Goal: Information Seeking & Learning: Learn about a topic

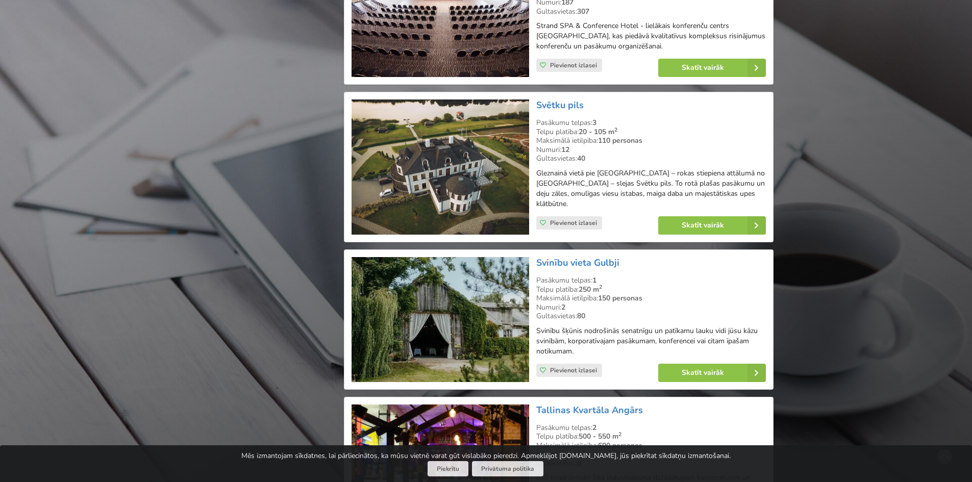
scroll to position [16123, 0]
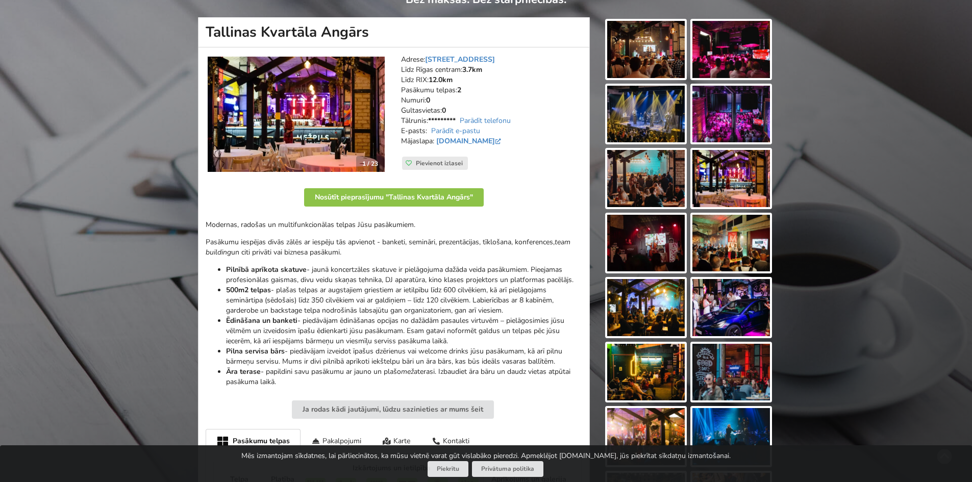
scroll to position [102, 0]
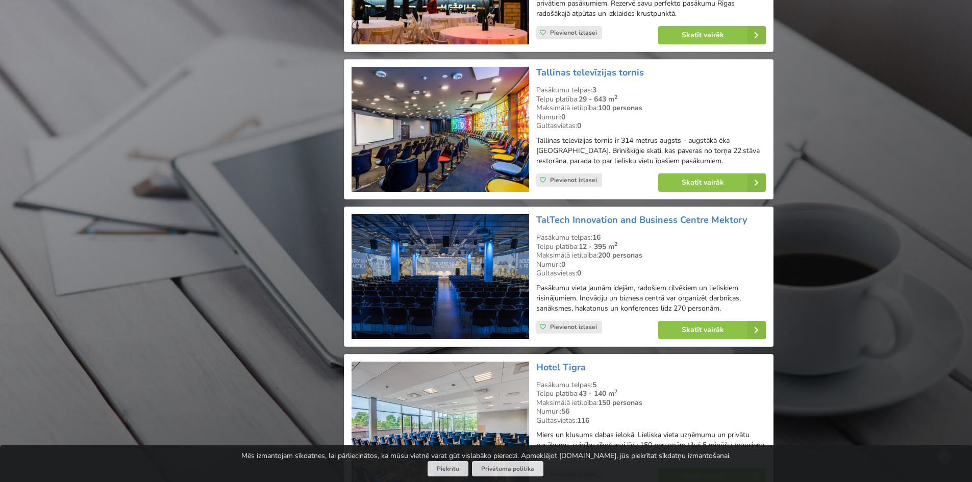
scroll to position [16736, 0]
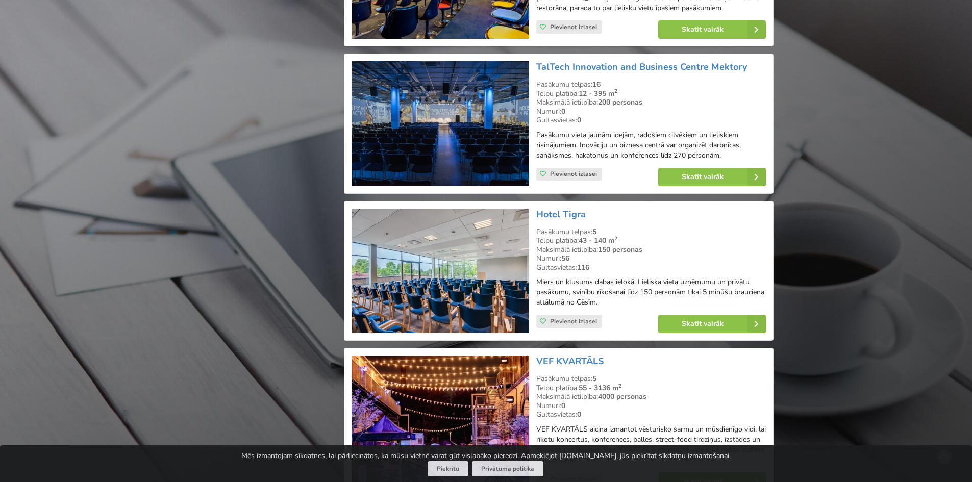
click at [697, 472] on link "Skatīt vairāk" at bounding box center [712, 481] width 108 height 18
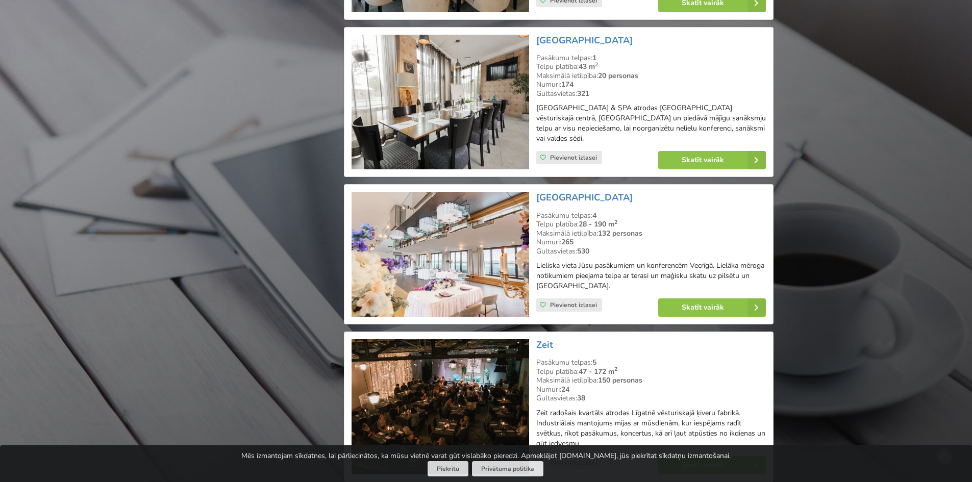
scroll to position [18062, 0]
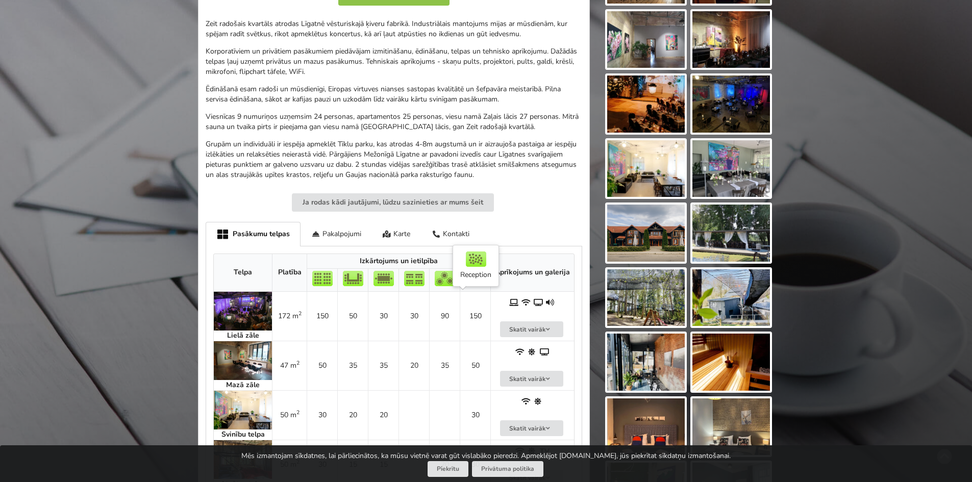
scroll to position [459, 0]
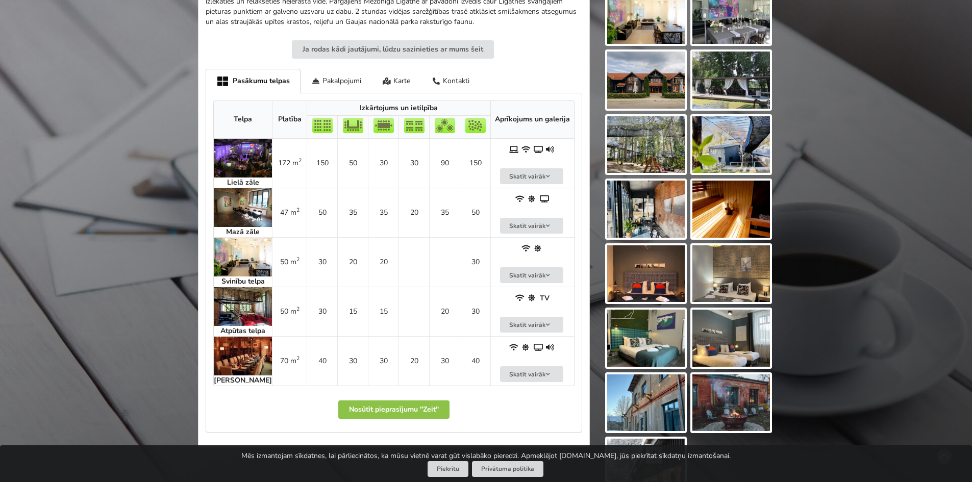
click at [239, 301] on img at bounding box center [243, 306] width 58 height 39
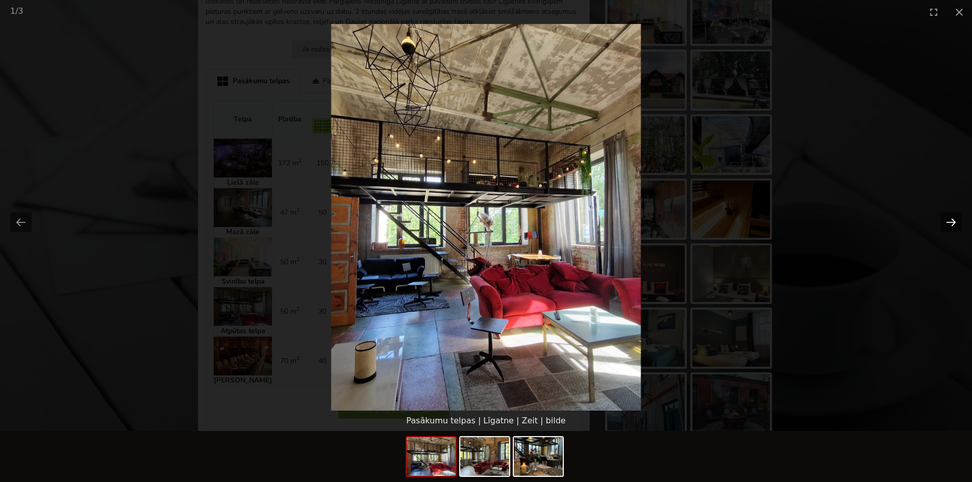
click at [950, 220] on button "Next slide" at bounding box center [950, 222] width 21 height 20
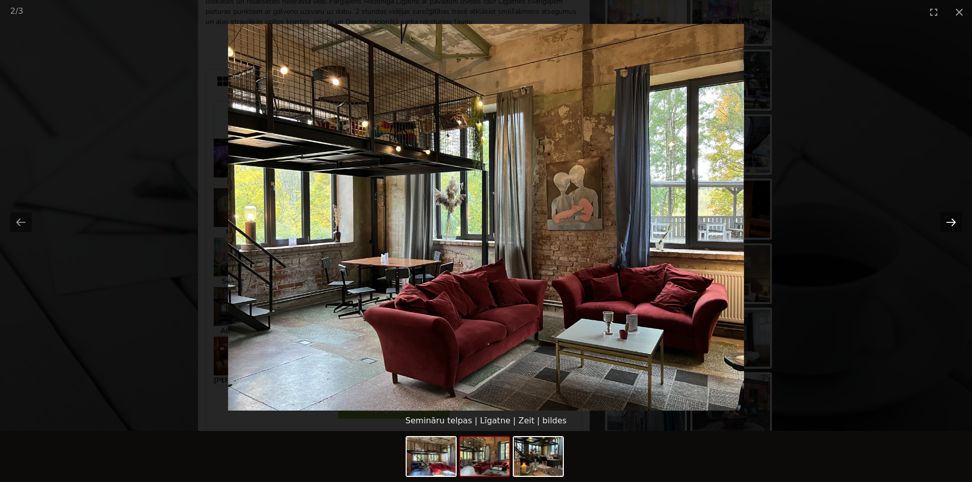
click at [950, 220] on button "Next slide" at bounding box center [950, 222] width 21 height 20
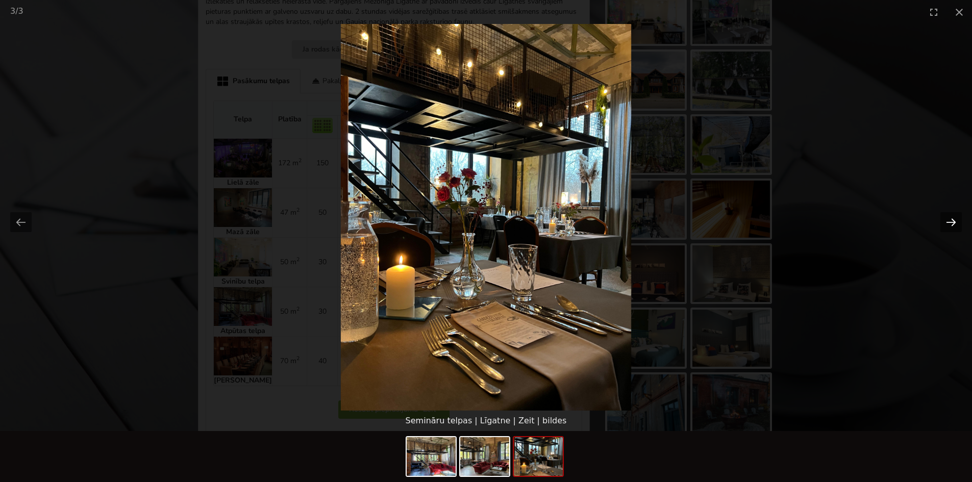
click at [950, 220] on button "Next slide" at bounding box center [950, 222] width 21 height 20
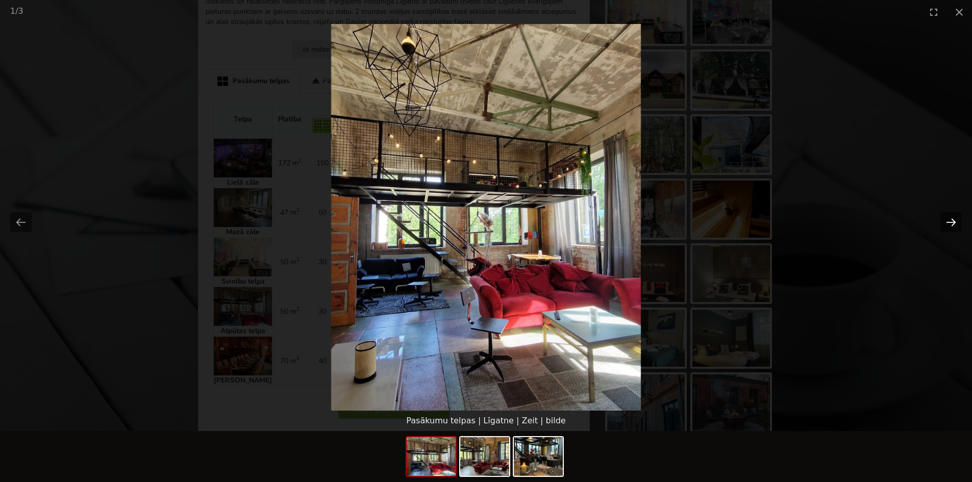
click at [950, 220] on button "Next slide" at bounding box center [950, 222] width 21 height 20
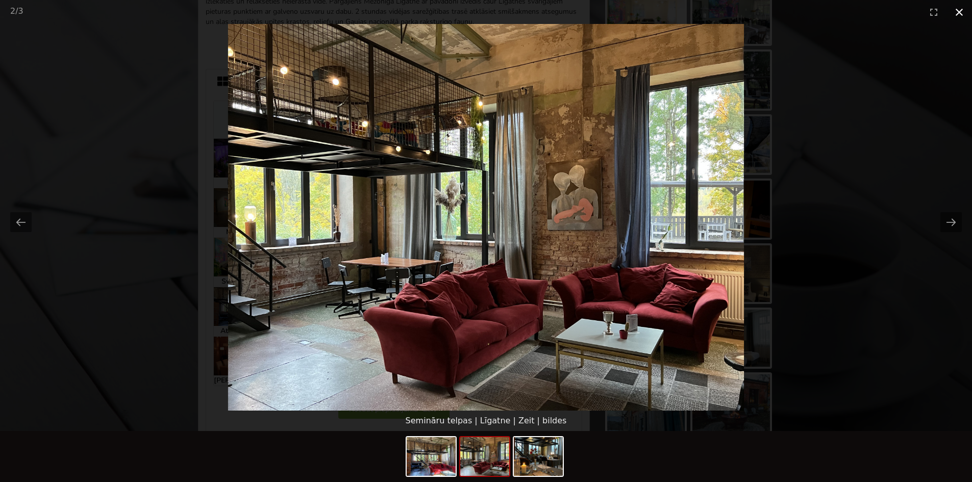
click at [958, 9] on button "Close gallery" at bounding box center [959, 12] width 26 height 24
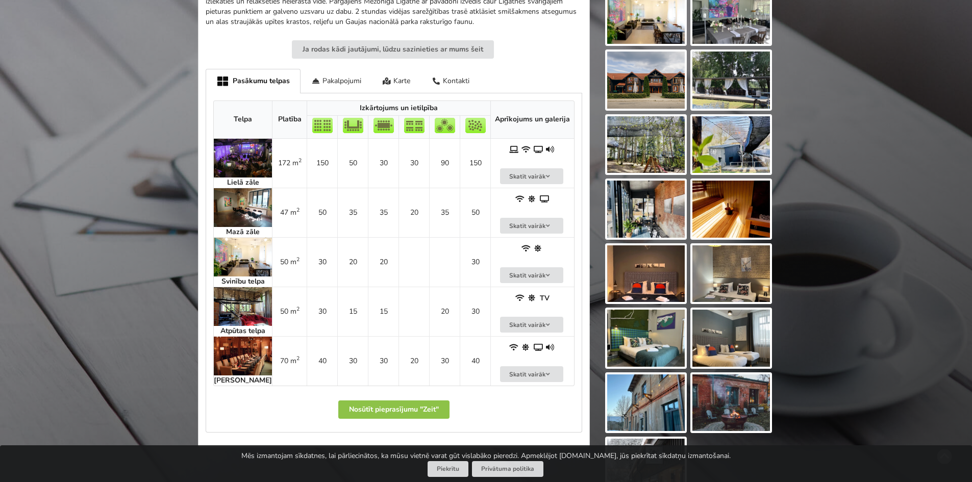
click at [244, 263] on img at bounding box center [243, 257] width 58 height 39
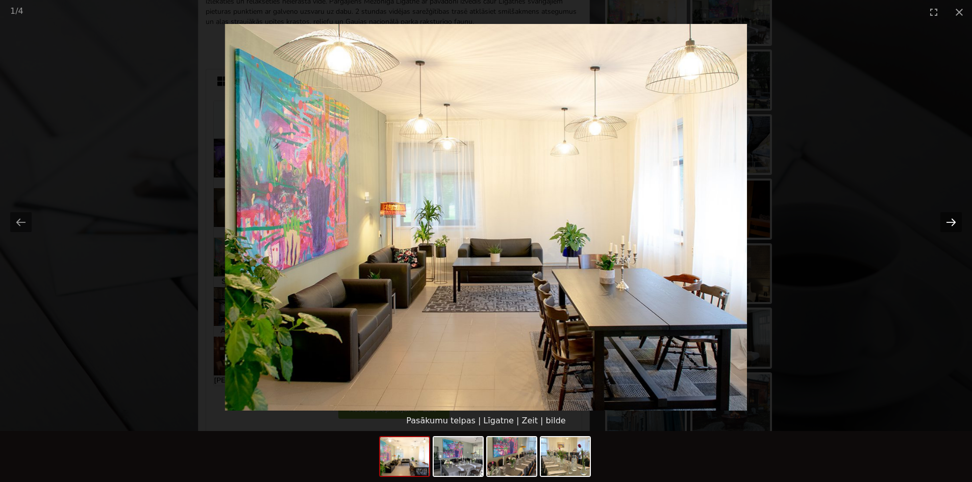
click at [958, 221] on button "Next slide" at bounding box center [950, 222] width 21 height 20
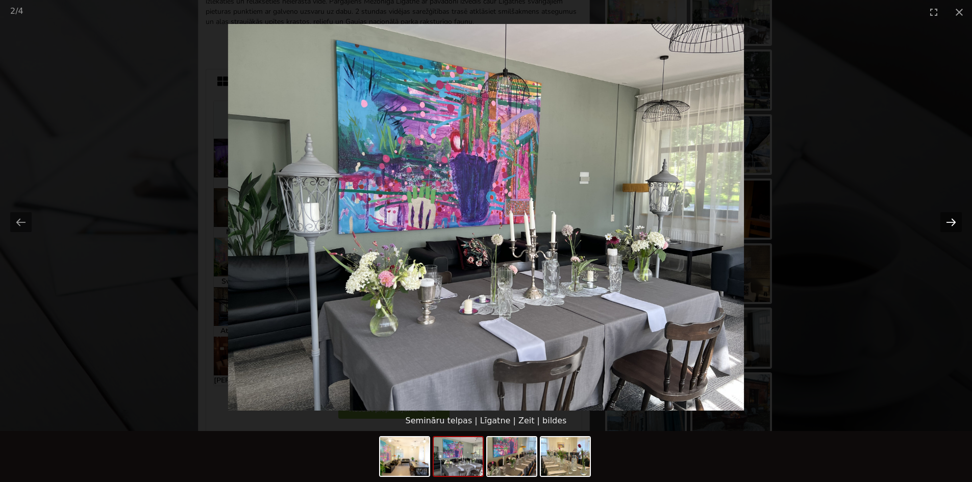
click at [957, 221] on button "Next slide" at bounding box center [950, 222] width 21 height 20
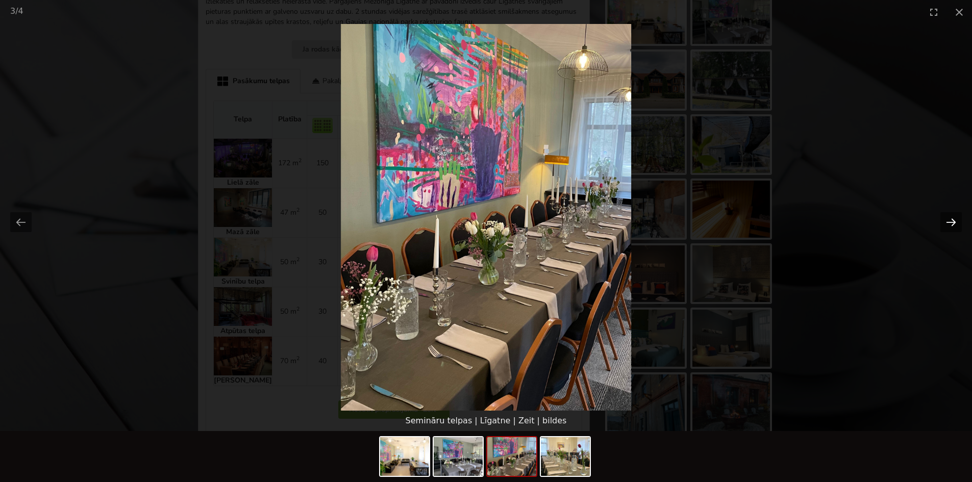
click at [957, 221] on button "Next slide" at bounding box center [950, 222] width 21 height 20
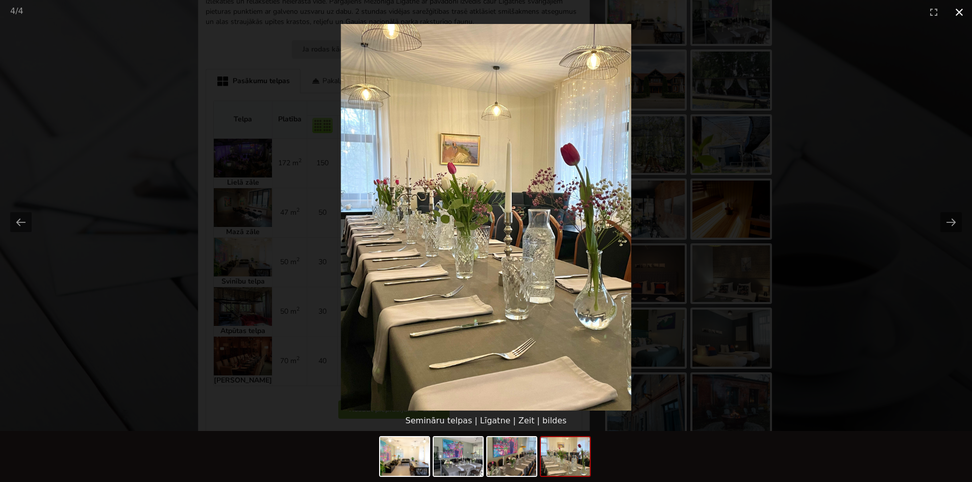
click at [961, 12] on button "Close gallery" at bounding box center [959, 12] width 26 height 24
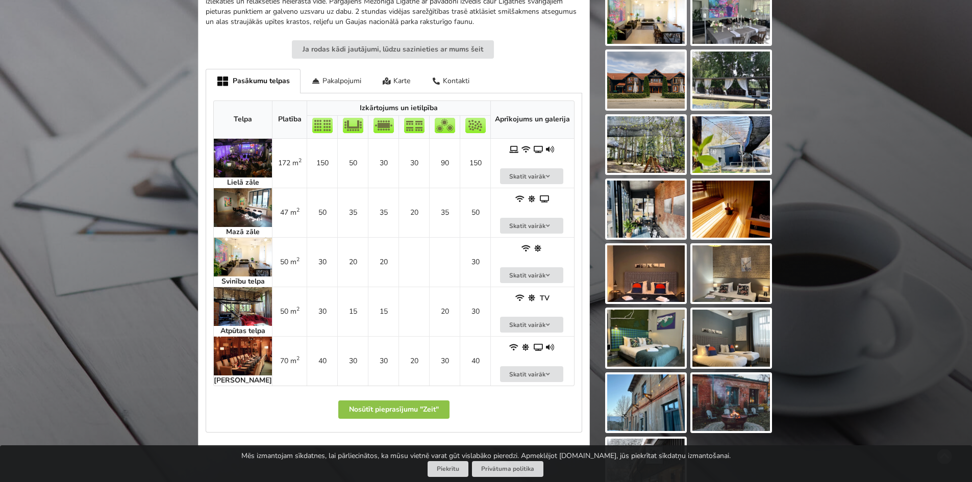
click at [247, 159] on img at bounding box center [243, 158] width 58 height 39
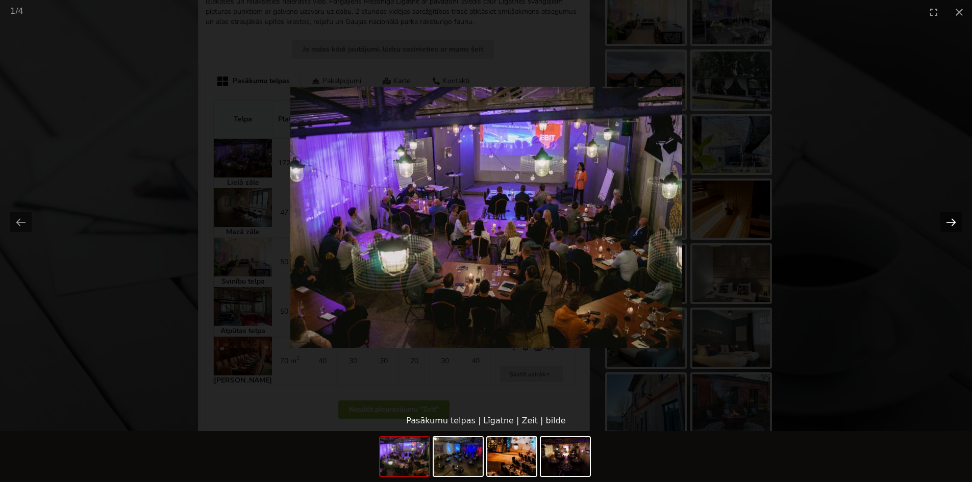
click at [958, 224] on button "Next slide" at bounding box center [950, 222] width 21 height 20
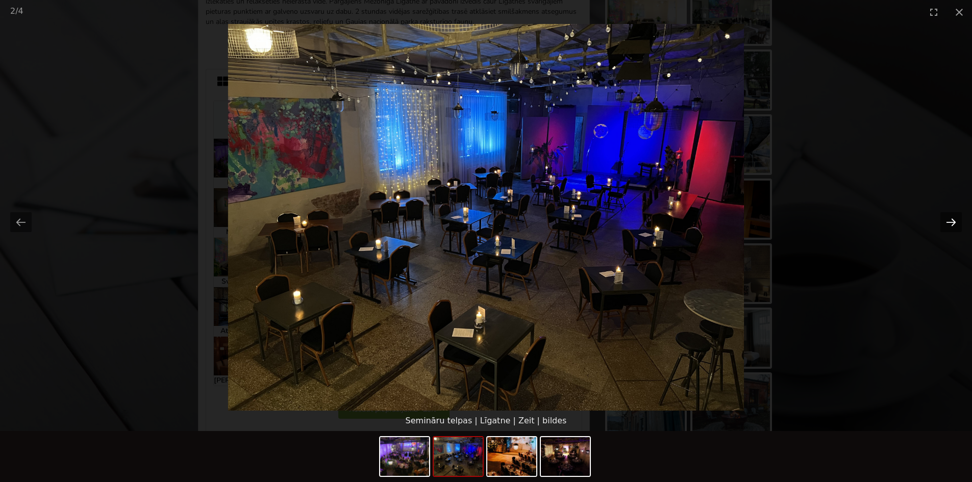
click at [958, 224] on button "Next slide" at bounding box center [950, 222] width 21 height 20
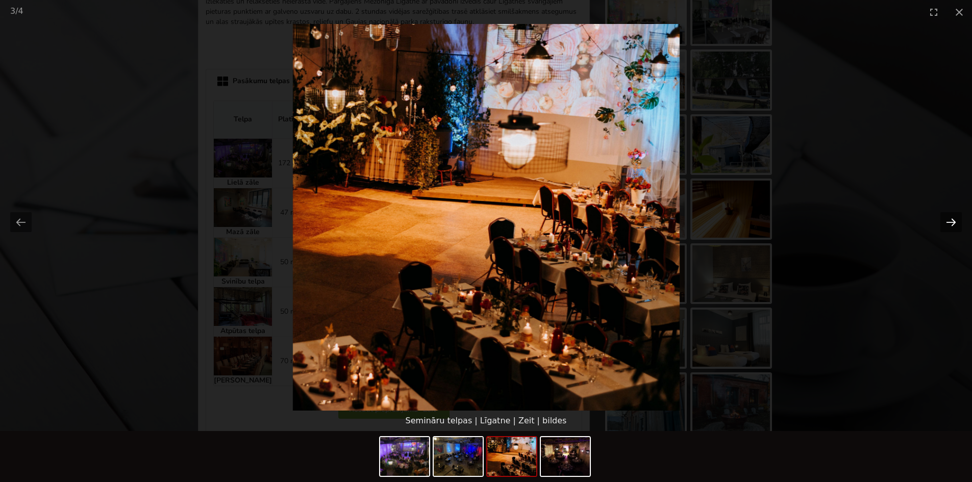
click at [958, 224] on button "Next slide" at bounding box center [950, 222] width 21 height 20
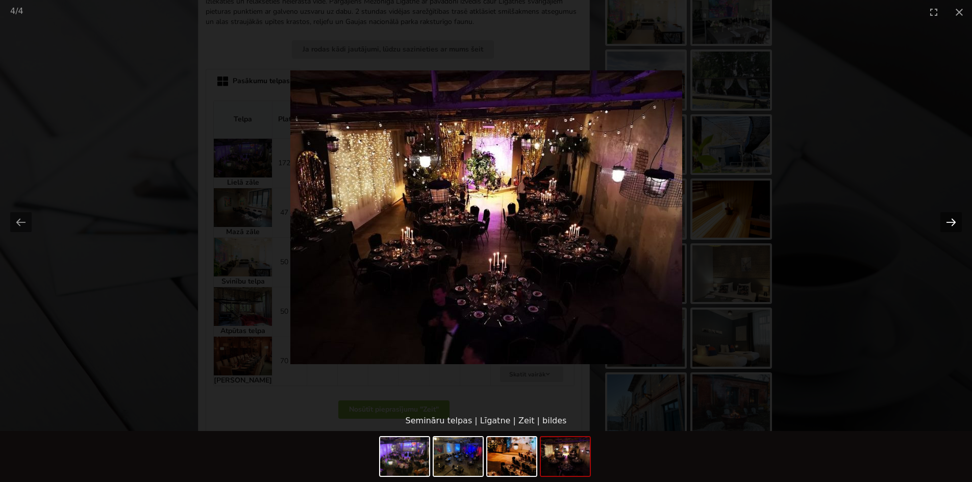
click at [958, 224] on button "Next slide" at bounding box center [950, 222] width 21 height 20
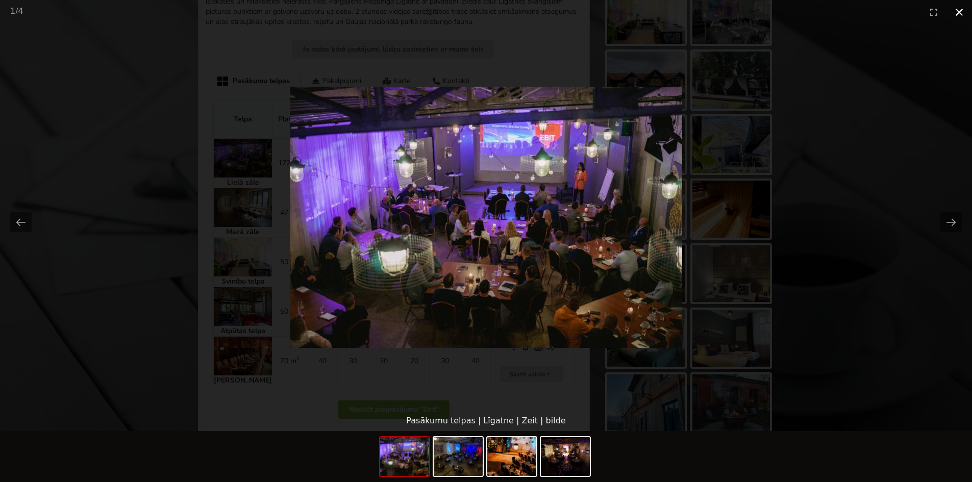
click at [958, 12] on button "Close gallery" at bounding box center [959, 12] width 26 height 24
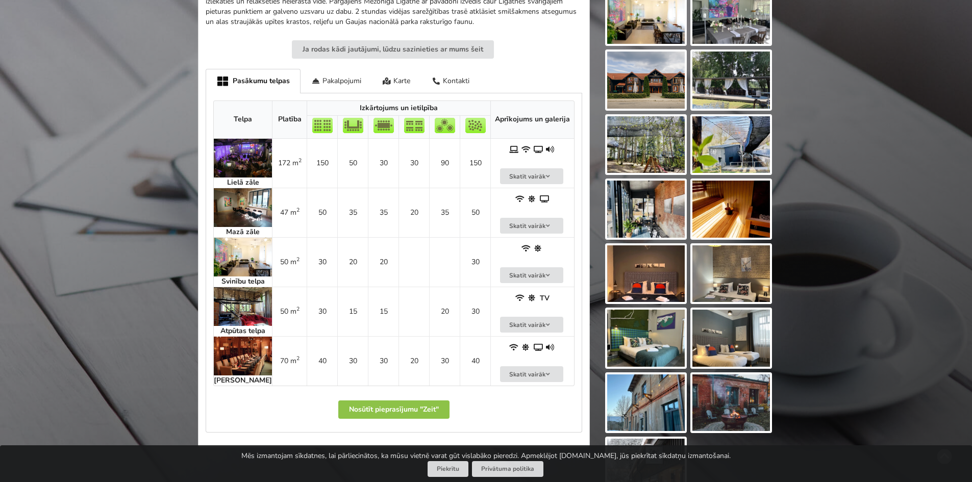
click at [253, 351] on img at bounding box center [243, 356] width 58 height 39
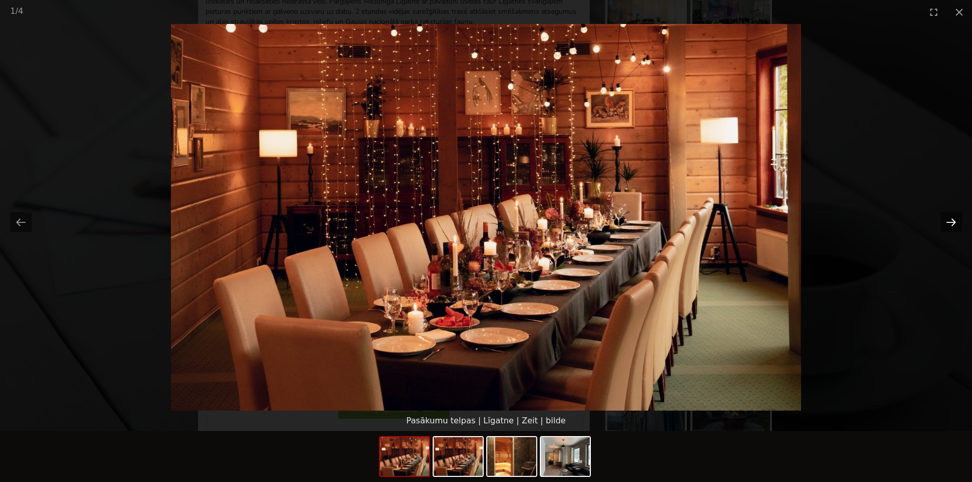
click at [952, 216] on button "Next slide" at bounding box center [950, 222] width 21 height 20
click at [953, 216] on button "Next slide" at bounding box center [950, 222] width 21 height 20
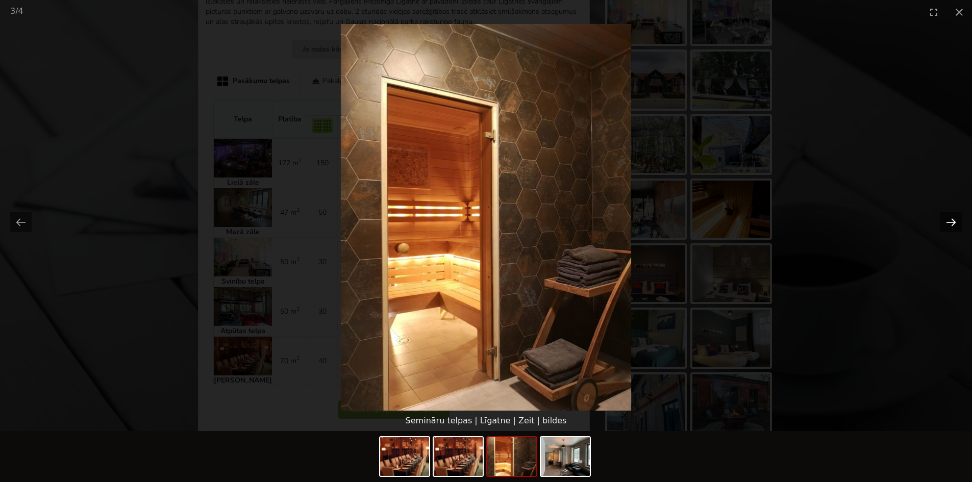
click at [953, 216] on button "Next slide" at bounding box center [950, 222] width 21 height 20
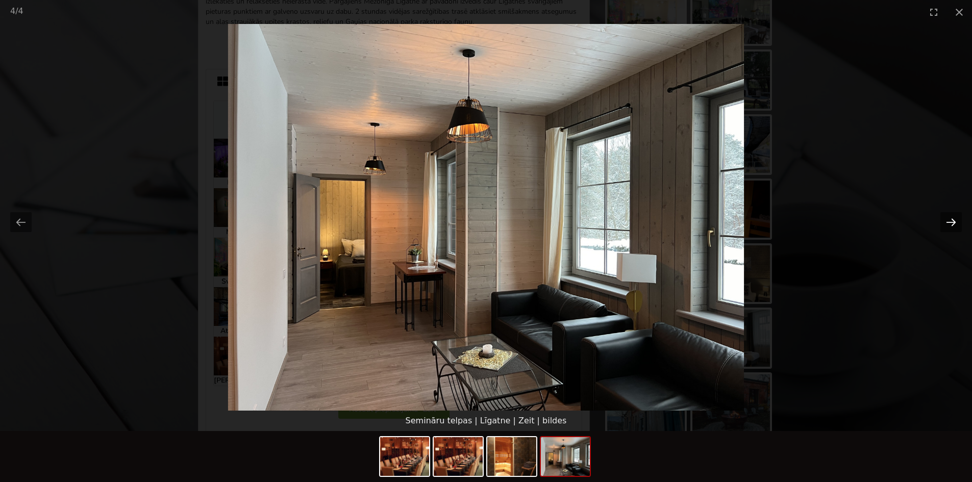
click at [953, 216] on button "Next slide" at bounding box center [950, 222] width 21 height 20
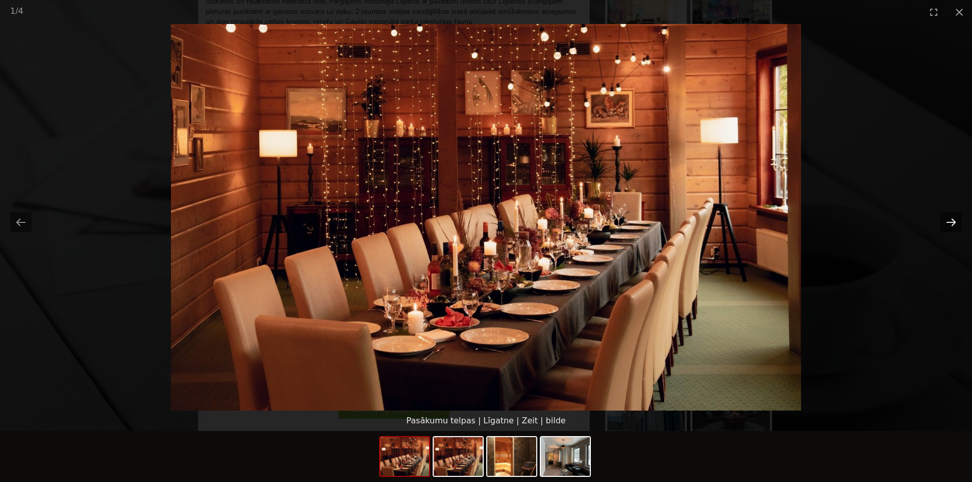
click at [953, 216] on button "Next slide" at bounding box center [950, 222] width 21 height 20
click at [962, 14] on button "Close gallery" at bounding box center [959, 12] width 26 height 24
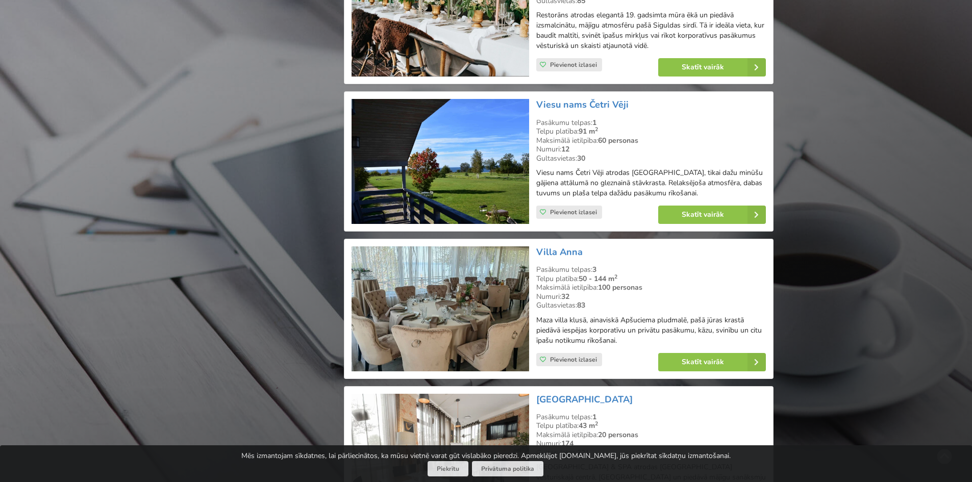
scroll to position [17654, 0]
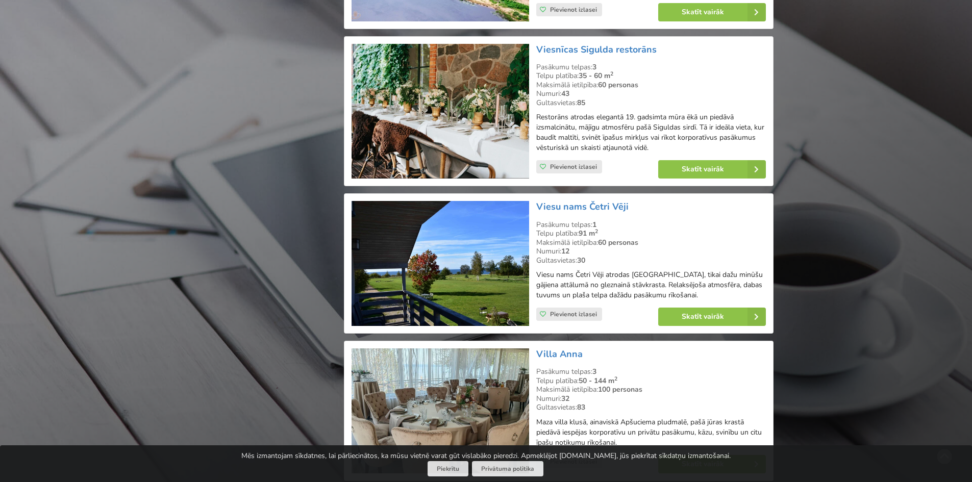
click at [707, 455] on link "Skatīt vairāk" at bounding box center [712, 464] width 108 height 18
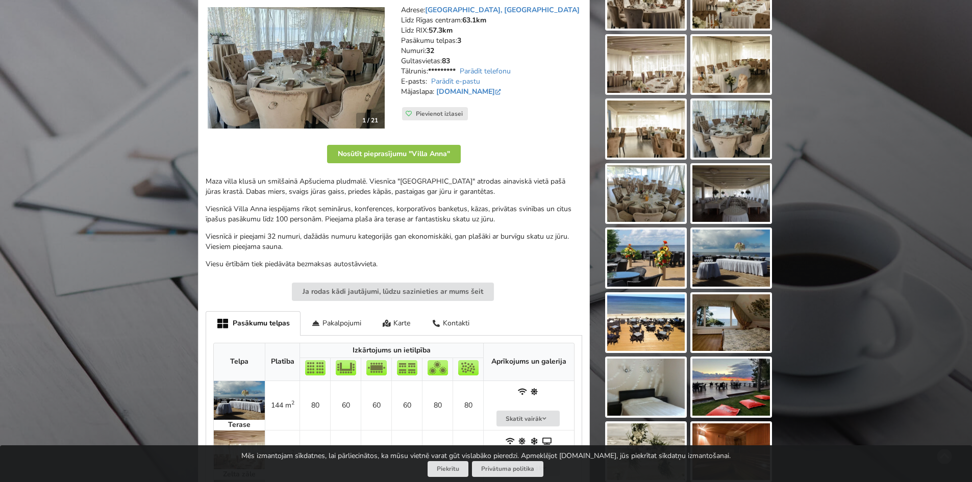
scroll to position [255, 0]
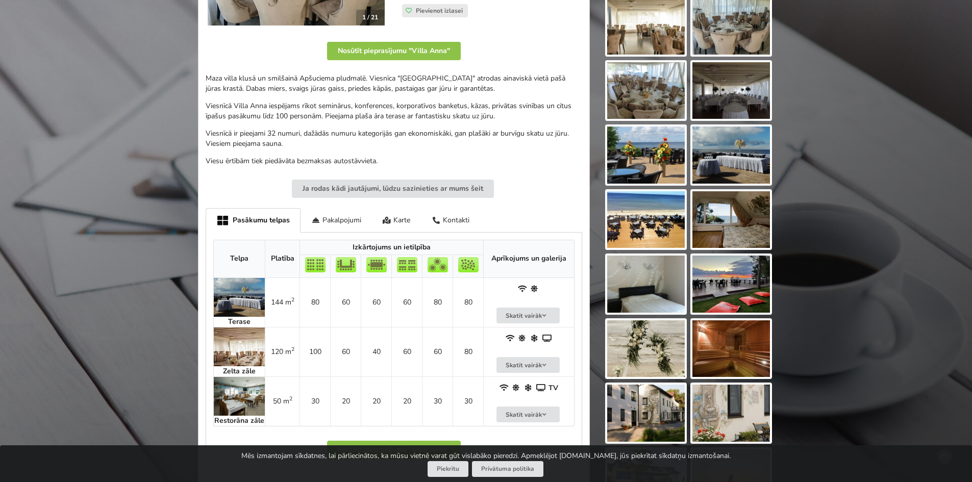
click at [249, 345] on img at bounding box center [239, 347] width 51 height 39
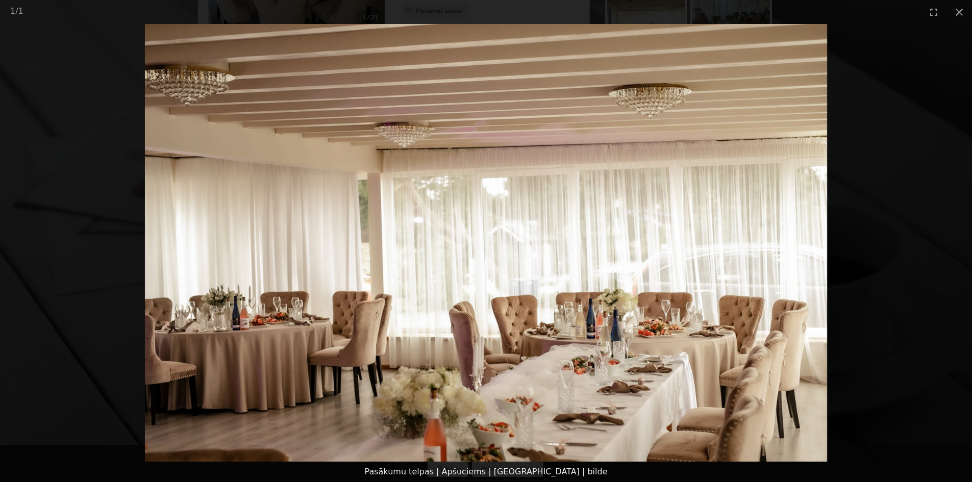
click at [806, 271] on img at bounding box center [486, 243] width 682 height 438
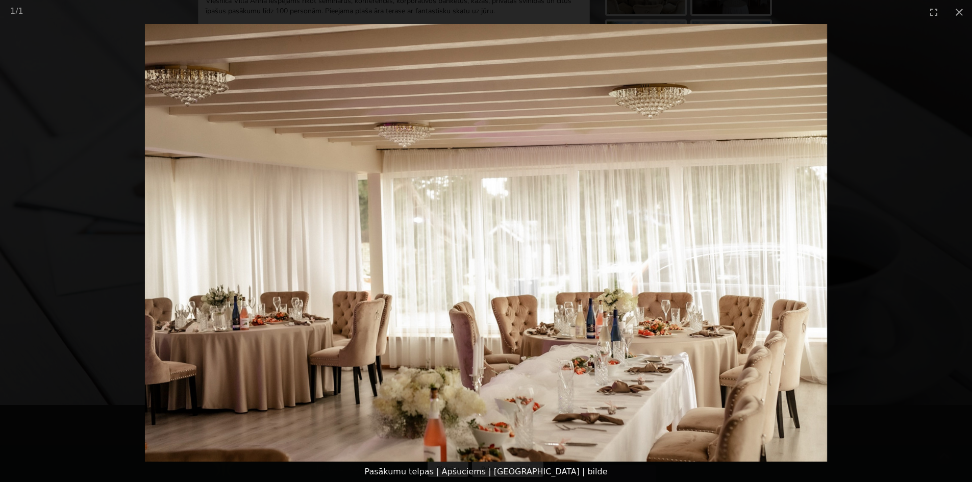
scroll to position [306, 0]
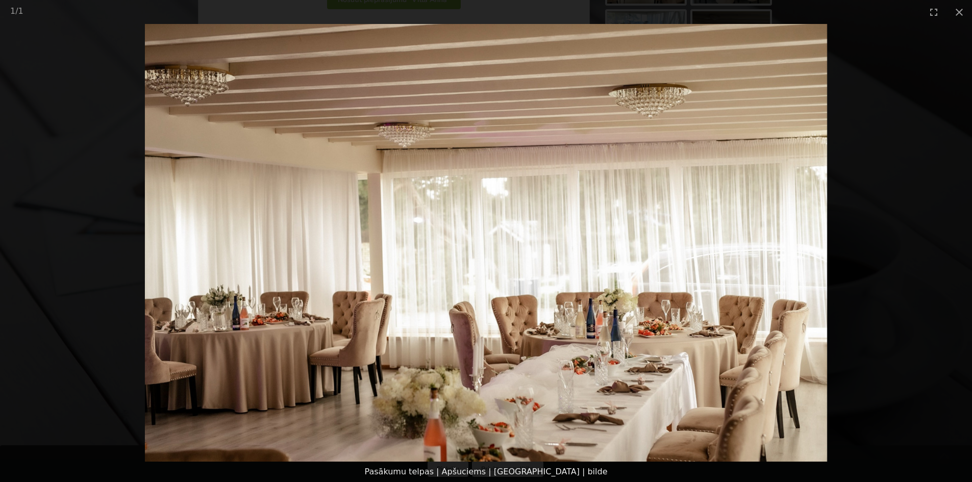
drag, startPoint x: 962, startPoint y: 10, endPoint x: 779, endPoint y: 110, distance: 208.7
click at [960, 12] on button "Close gallery" at bounding box center [959, 12] width 26 height 24
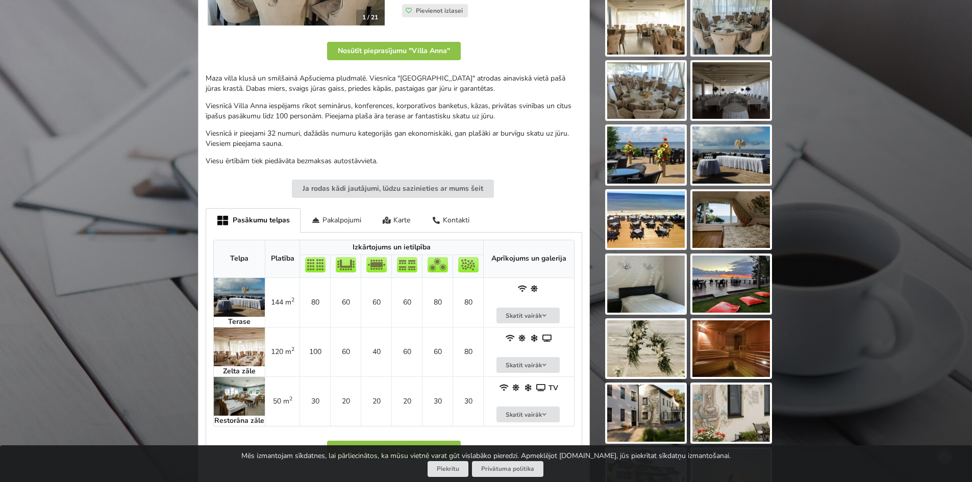
click at [247, 294] on img at bounding box center [239, 297] width 51 height 39
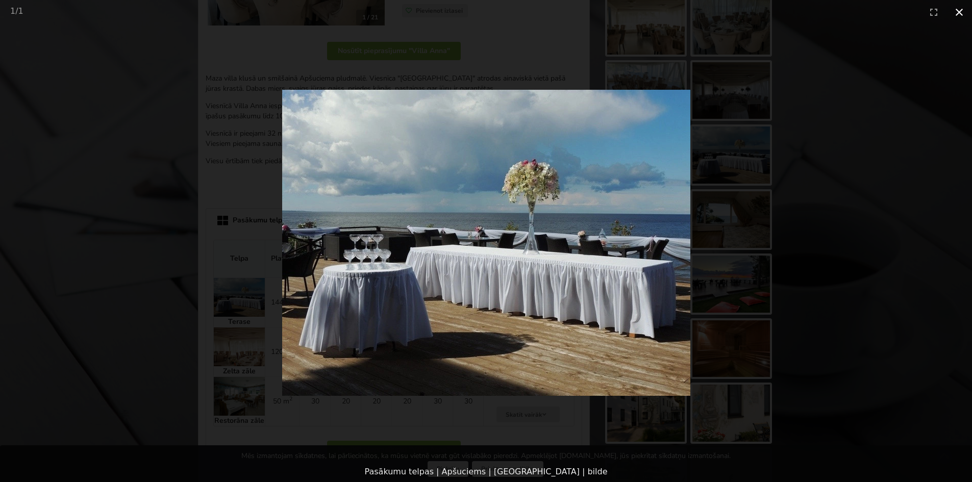
click at [959, 14] on button "Close gallery" at bounding box center [959, 12] width 26 height 24
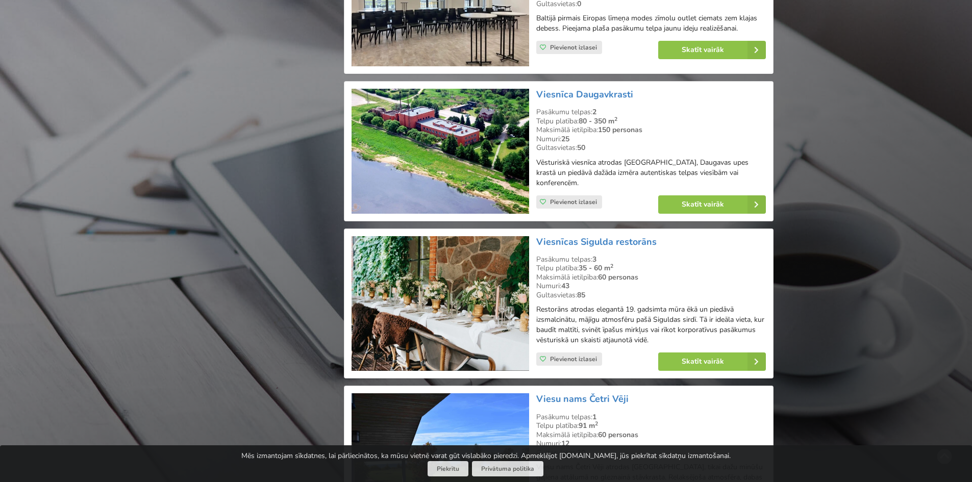
scroll to position [17450, 0]
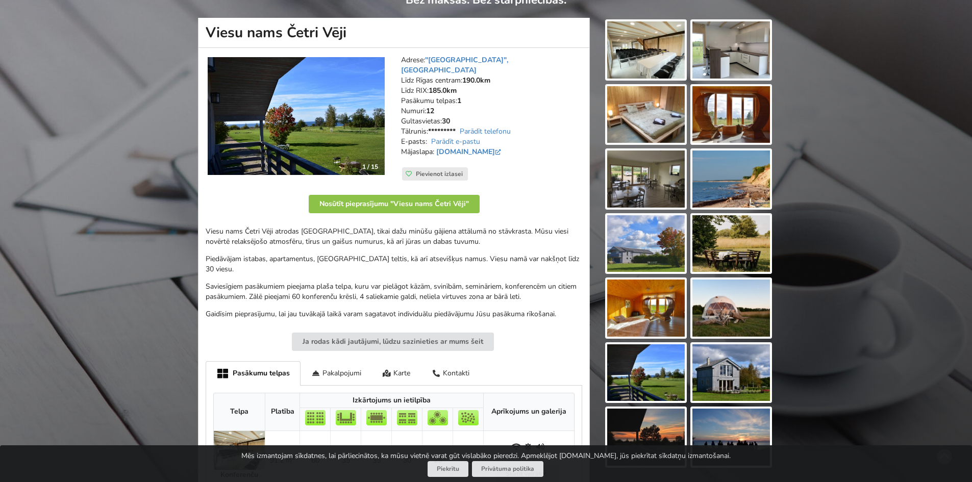
scroll to position [51, 0]
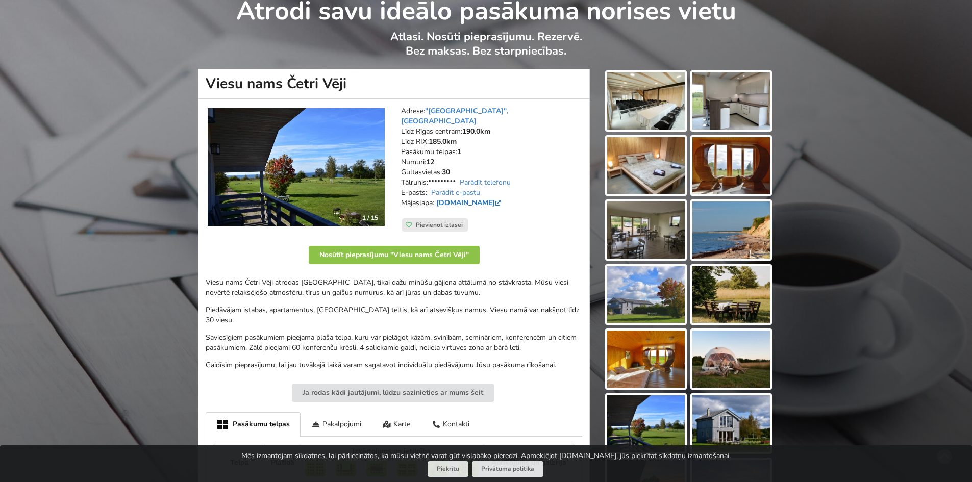
click at [483, 198] on link "www.cetriveji.com" at bounding box center [469, 203] width 67 height 10
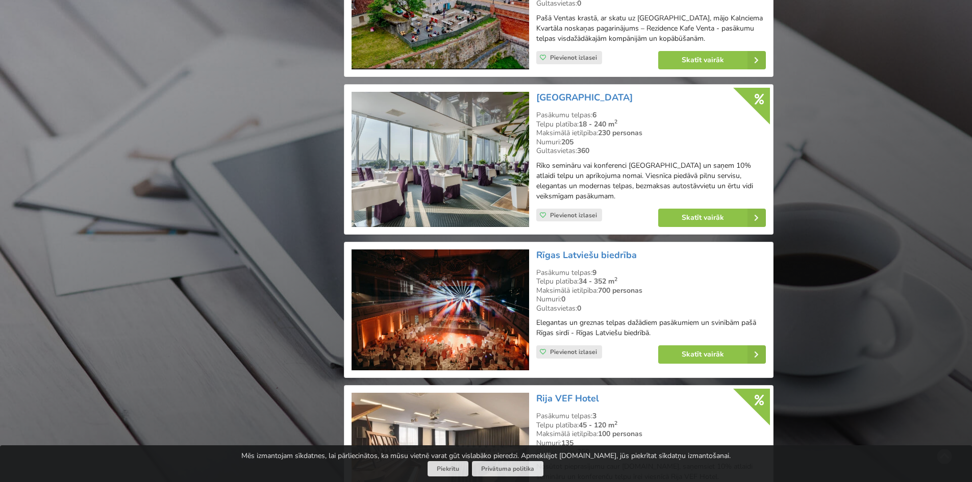
scroll to position [14133, 0]
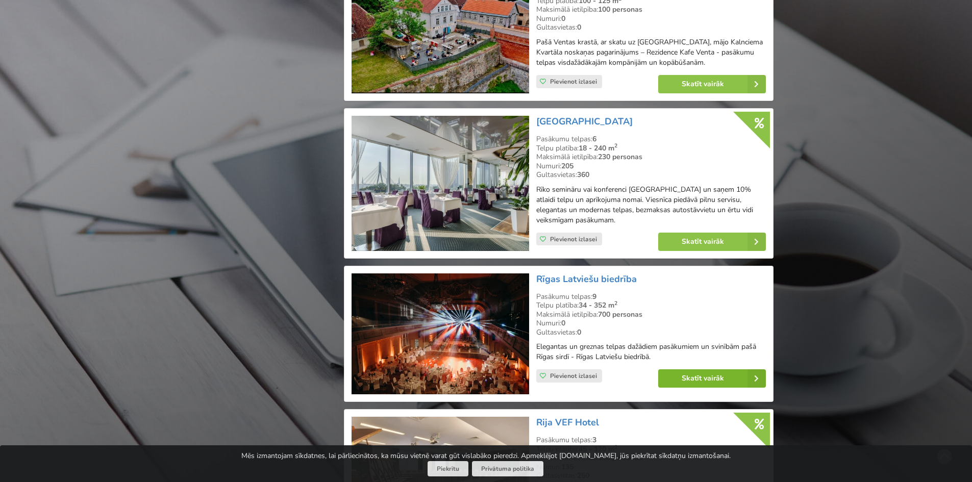
click at [698, 369] on link "Skatīt vairāk" at bounding box center [712, 378] width 108 height 18
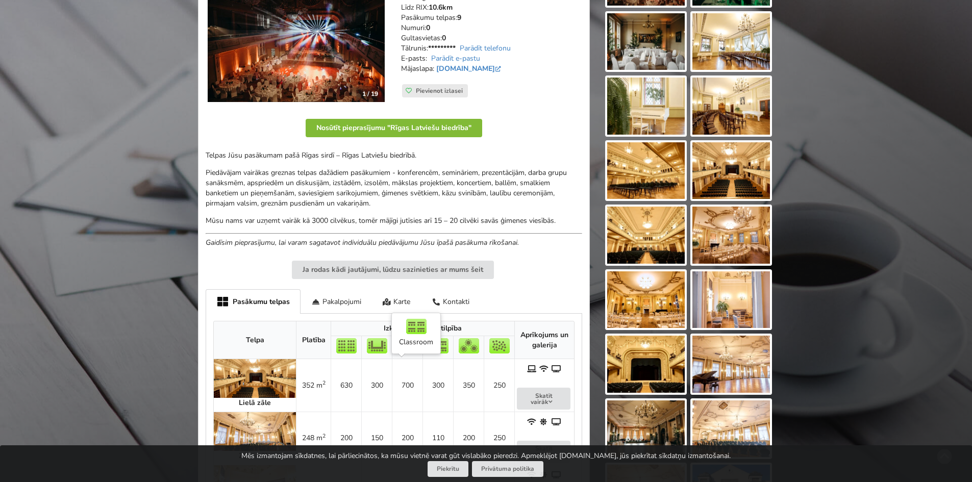
scroll to position [153, 0]
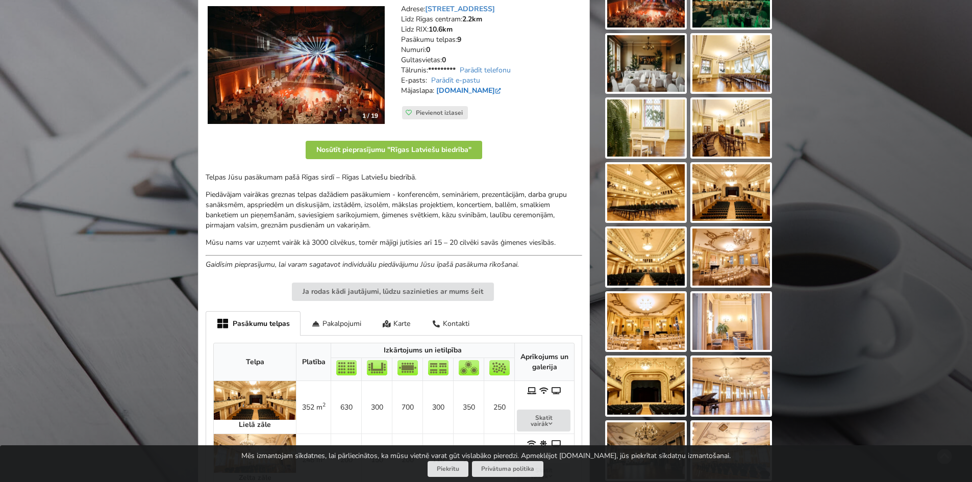
click at [464, 88] on link "[DOMAIN_NAME]" at bounding box center [469, 91] width 67 height 10
